Goal: Transaction & Acquisition: Obtain resource

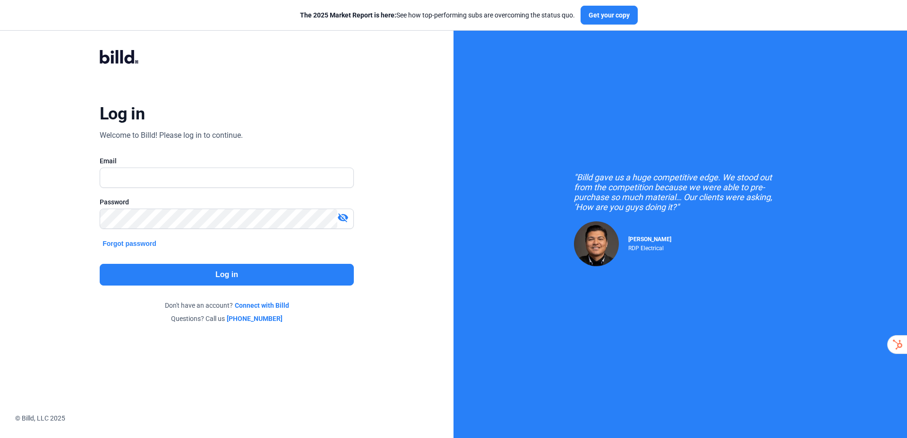
type input "[PERSON_NAME][EMAIL_ADDRESS][DOMAIN_NAME]"
click at [220, 271] on button "Log in" at bounding box center [227, 275] width 254 height 22
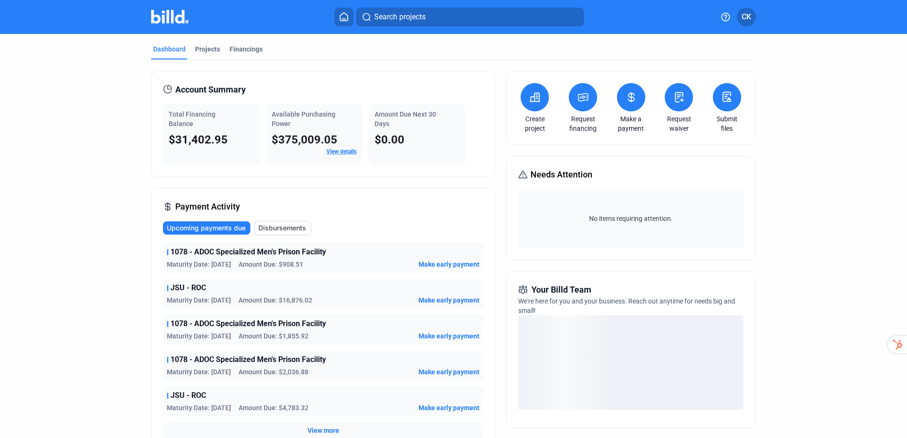
click at [363, 75] on div "Account Summary Total Financing Balance $31,402.95 Available Purchasing Power $…" at bounding box center [323, 124] width 344 height 106
click at [203, 49] on div "Projects" at bounding box center [207, 48] width 25 height 9
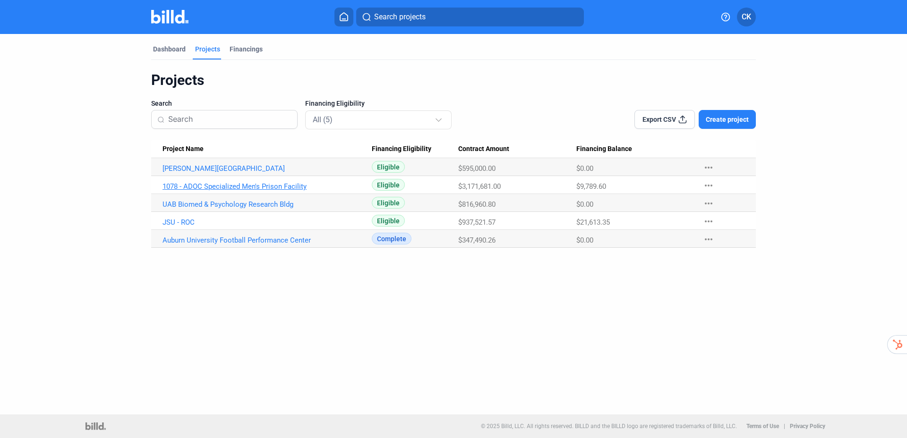
click at [221, 186] on link "1078 - ADOC Specialized Men's Prison Facility" at bounding box center [266, 186] width 209 height 8
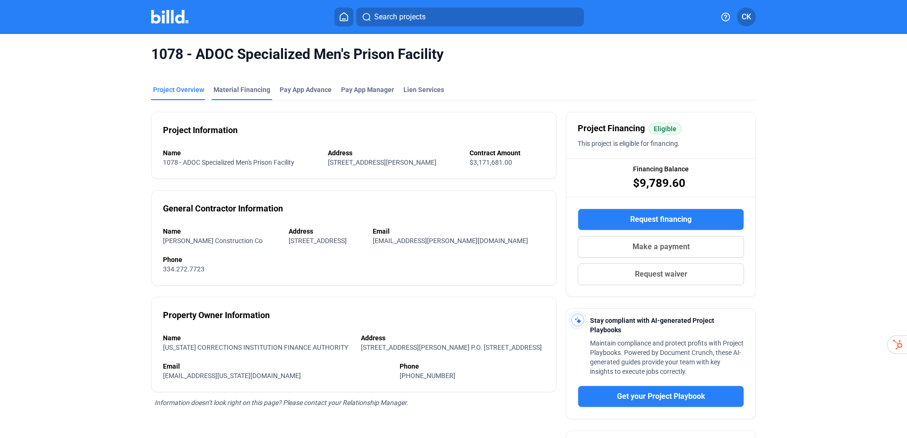
click at [239, 86] on div "Material Financing" at bounding box center [241, 89] width 57 height 9
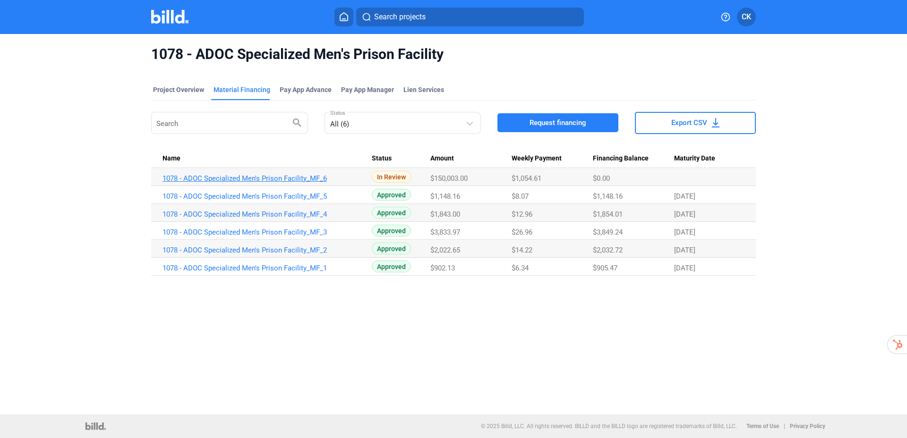
click at [276, 178] on link "1078 - ADOC Specialized Men's Prison Facility_MF_6" at bounding box center [266, 178] width 209 height 8
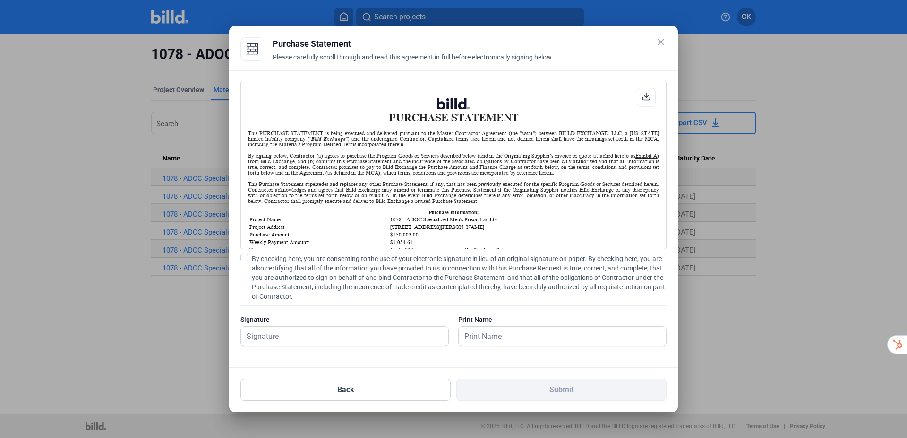
scroll to position [0, 0]
click at [642, 114] on h1 "PURCHASE STATEMENT" at bounding box center [453, 111] width 411 height 26
click at [647, 102] on download-v2-icon at bounding box center [646, 97] width 8 height 10
click at [51, 36] on div at bounding box center [453, 219] width 907 height 438
click at [243, 261] on span at bounding box center [244, 258] width 8 height 8
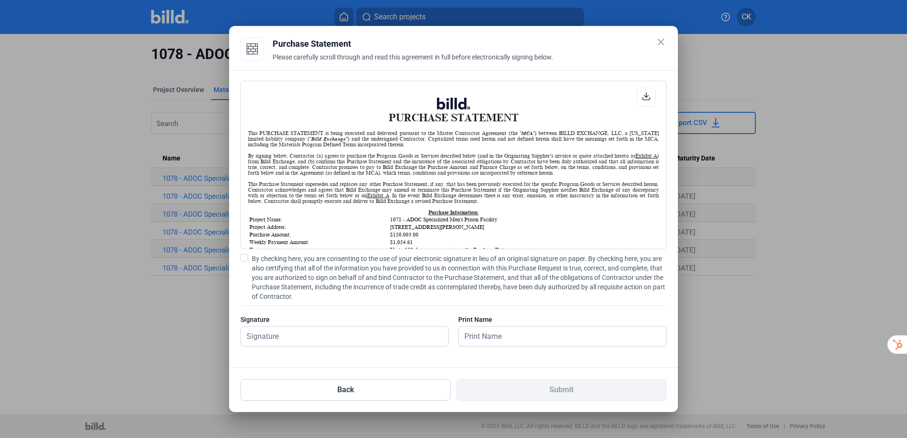
click at [0, 0] on input "By checking here, you are consenting to the use of your electronic signature in…" at bounding box center [0, 0] width 0 height 0
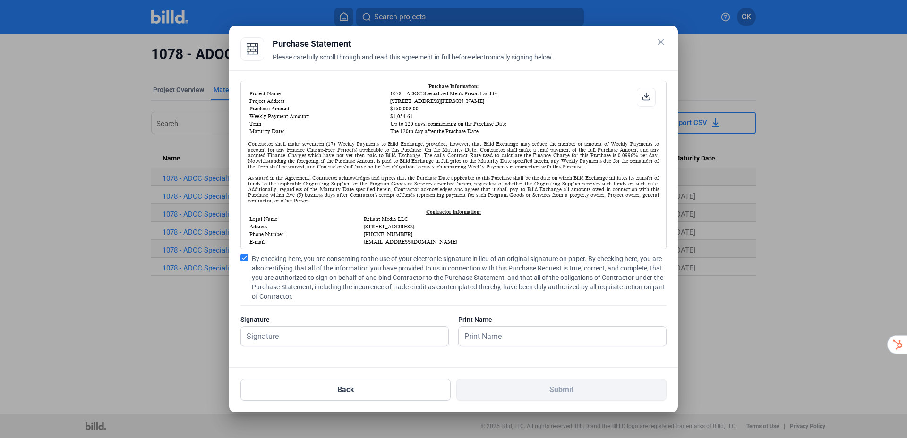
scroll to position [127, 0]
